Goal: Find specific fact: Find specific fact

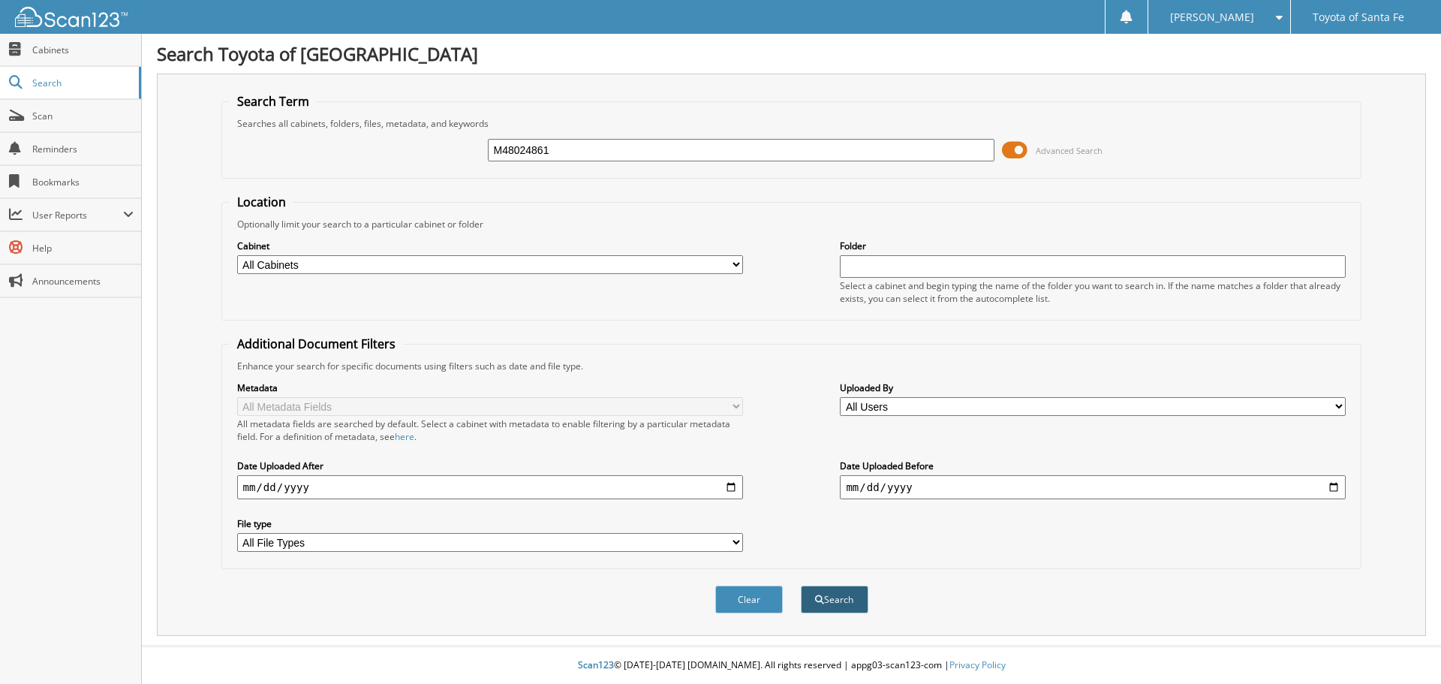
type input "M48024861"
click at [852, 599] on button "Search" at bounding box center [835, 599] width 68 height 28
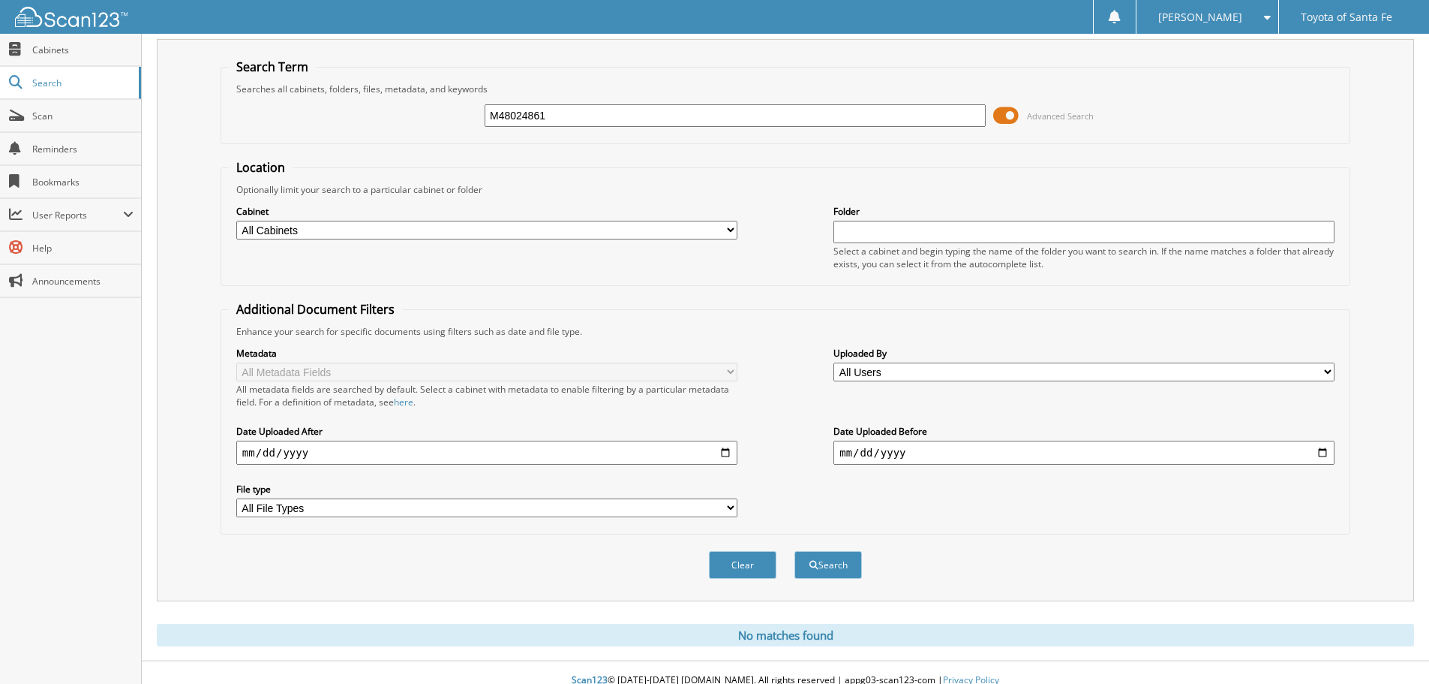
scroll to position [50, 0]
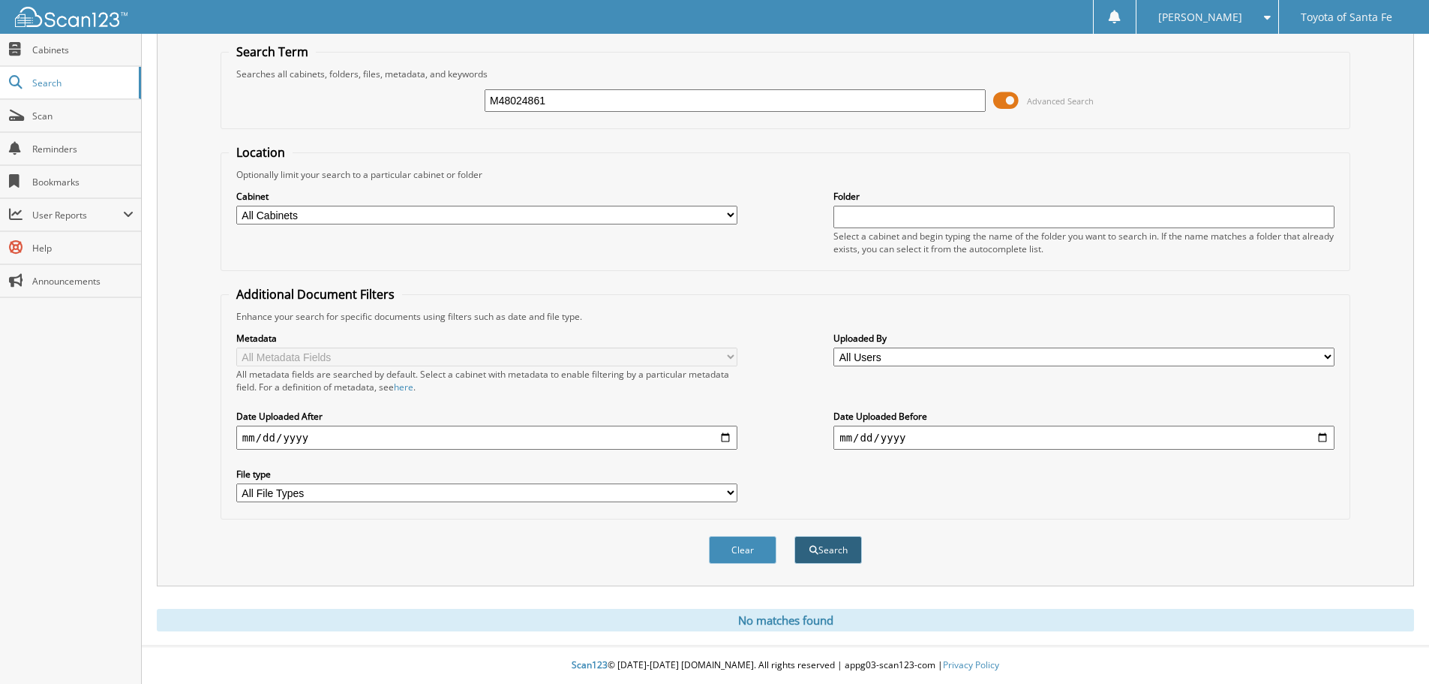
click at [830, 551] on button "Search" at bounding box center [829, 550] width 68 height 28
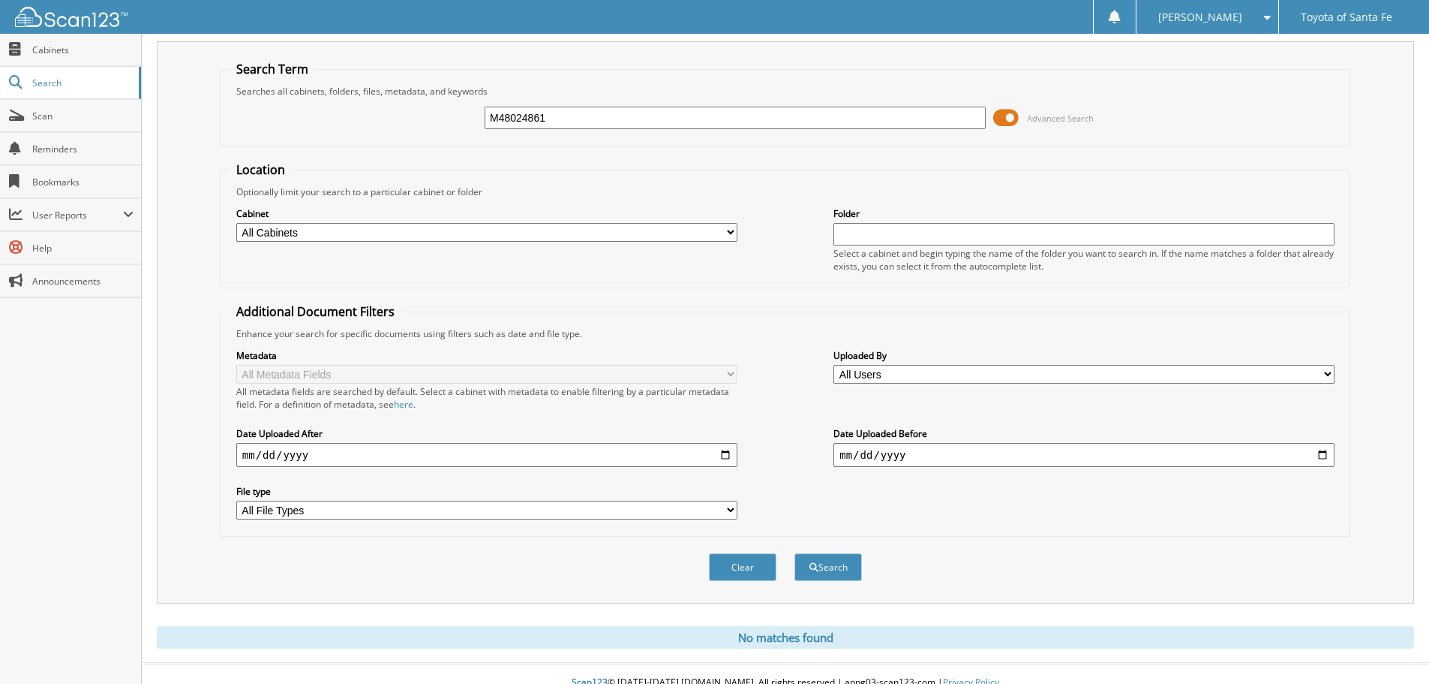
scroll to position [50, 0]
